Goal: Check status

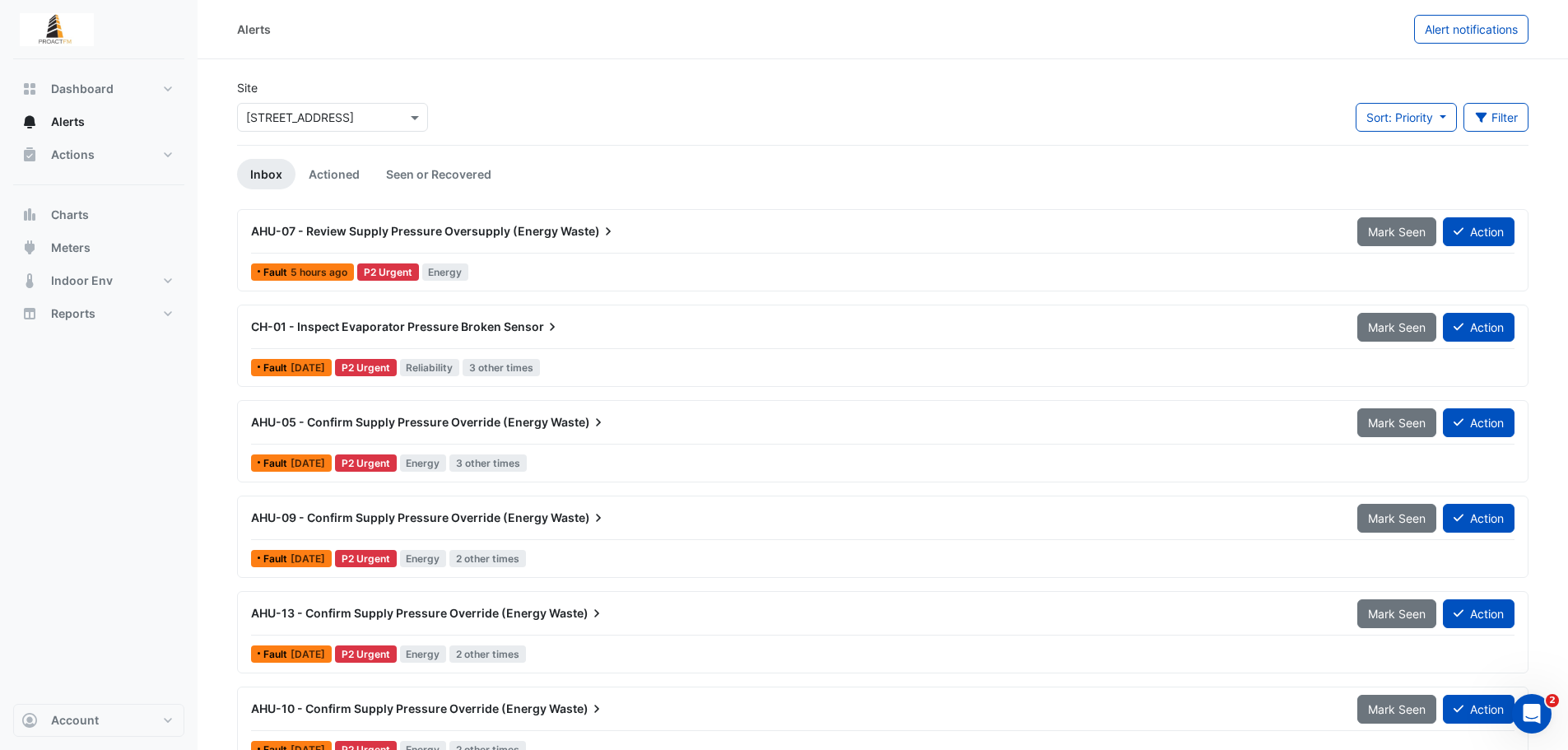
click at [644, 348] on div at bounding box center [882, 348] width 1263 height 1
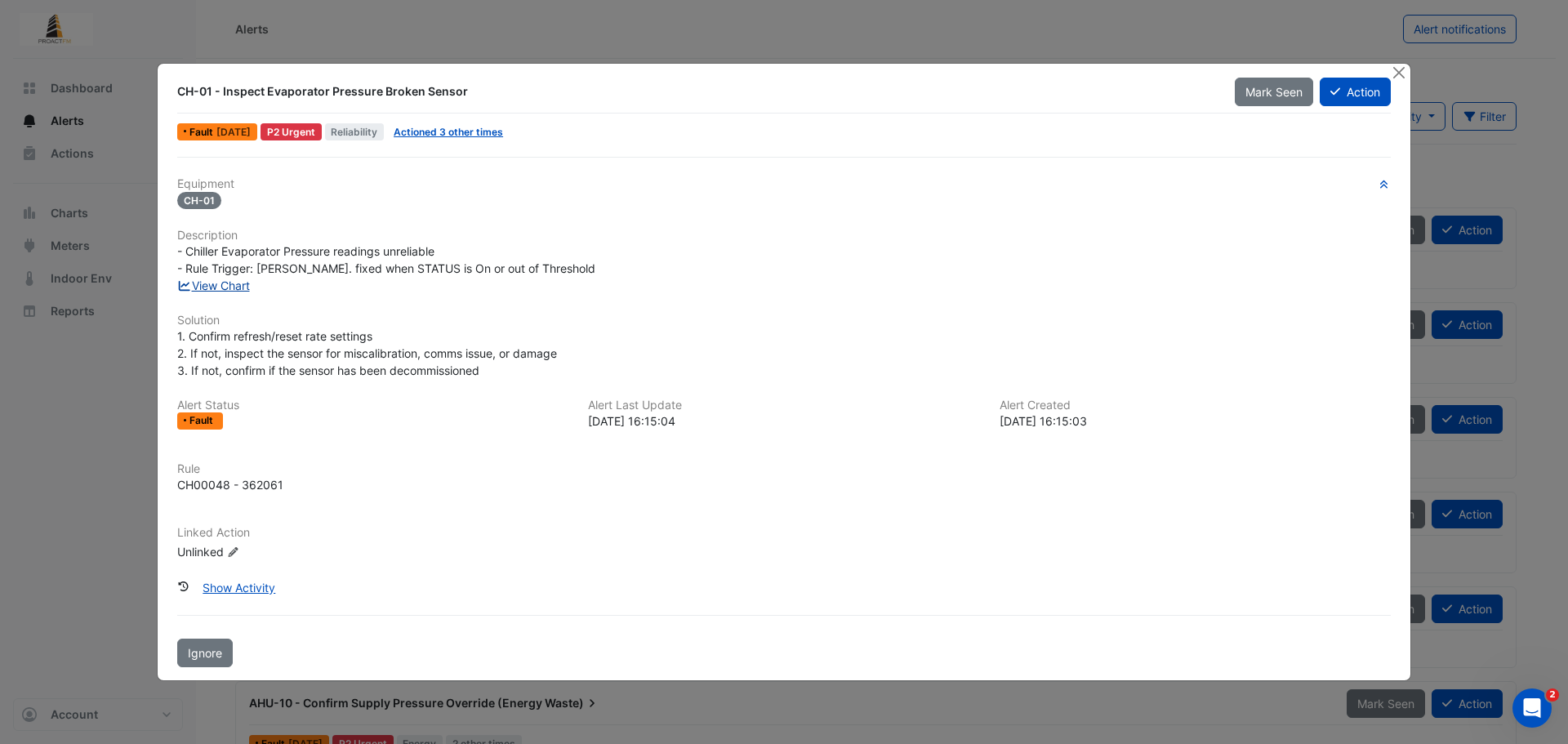
click at [211, 287] on link "View Chart" at bounding box center [213, 285] width 72 height 13
